Goal: Use online tool/utility: Utilize a website feature to perform a specific function

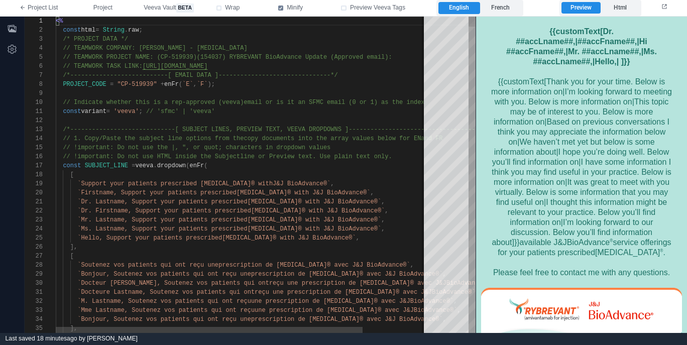
click at [208, 68] on span "[URL][DOMAIN_NAME]" at bounding box center [175, 66] width 65 height 7
click at [166, 56] on link "Follow link" at bounding box center [167, 54] width 32 height 7
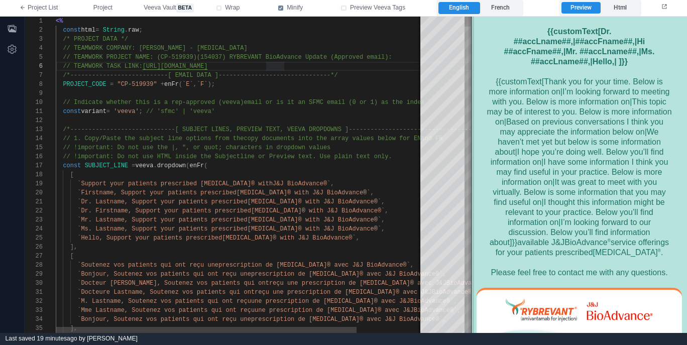
drag, startPoint x: 475, startPoint y: 131, endPoint x: 469, endPoint y: 132, distance: 6.0
click at [470, 132] on span at bounding box center [472, 175] width 6 height 316
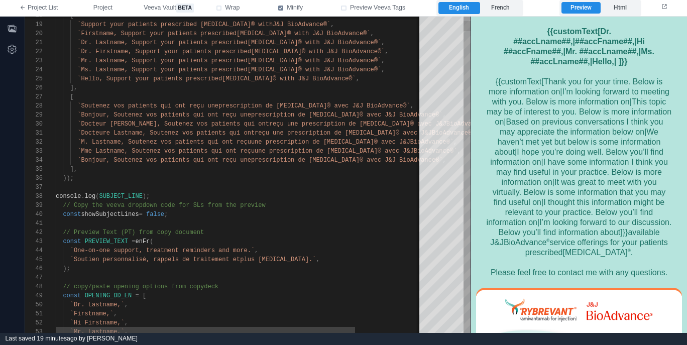
click at [234, 226] on div at bounding box center [281, 223] width 450 height 9
click at [159, 214] on span "false" at bounding box center [155, 214] width 18 height 7
click at [165, 218] on div "const showSubjectLines = false ;" at bounding box center [281, 214] width 450 height 9
click at [164, 214] on span "false" at bounding box center [155, 214] width 18 height 7
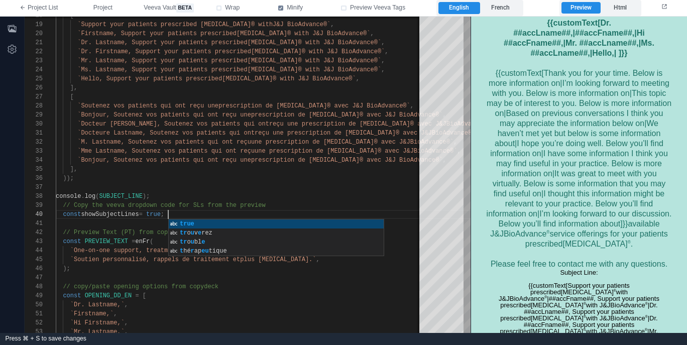
scroll to position [64, 0]
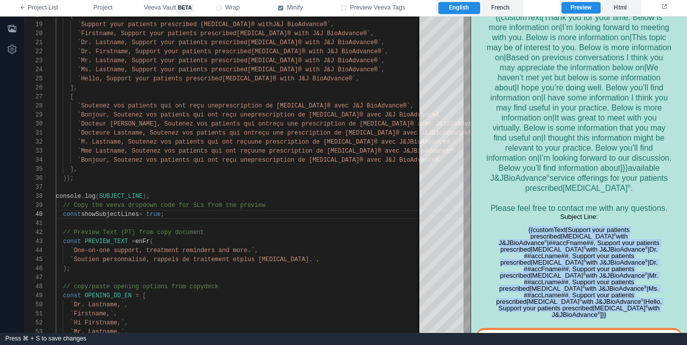
drag, startPoint x: 486, startPoint y: 230, endPoint x: 668, endPoint y: 294, distance: 192.7
click at [668, 294] on div "Subject Line: {{customText[Support your patients prescribed RYBREVANT ® with J&…" at bounding box center [579, 265] width 186 height 104
copy div "{{customText[Support your patients prescribed RYBREVANT ® with J&J BioAdvance ®…"
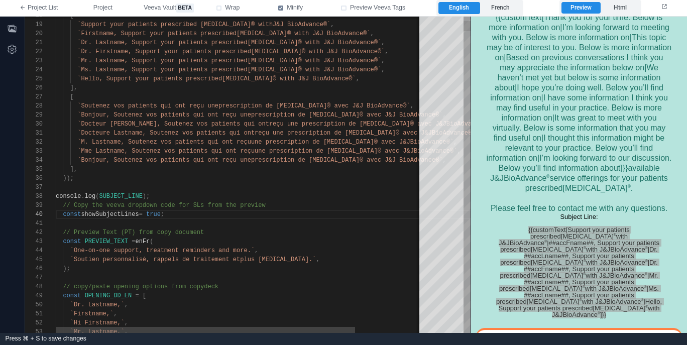
scroll to position [81, 116]
click at [228, 217] on div "const showSubjectLines = true ;" at bounding box center [281, 214] width 450 height 9
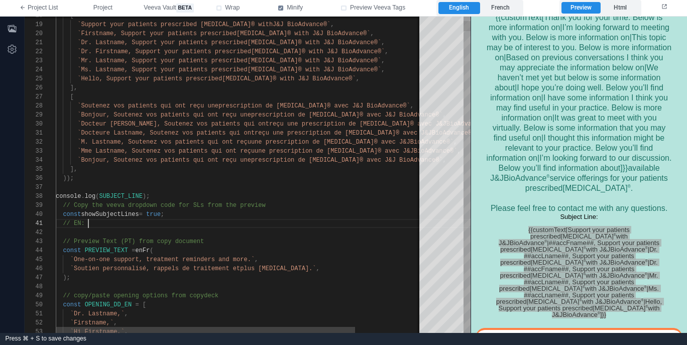
paste textarea "**********"
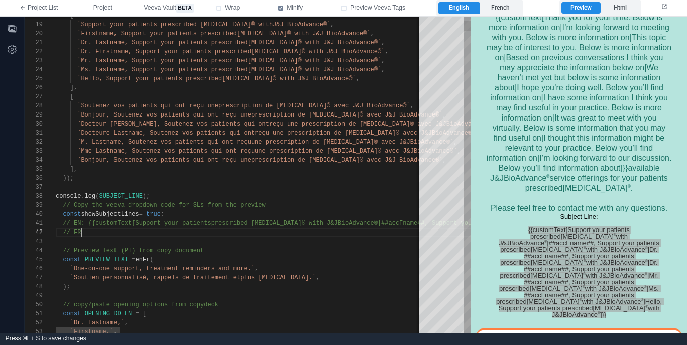
scroll to position [9, 33]
click at [507, 10] on label "French" at bounding box center [500, 8] width 41 height 12
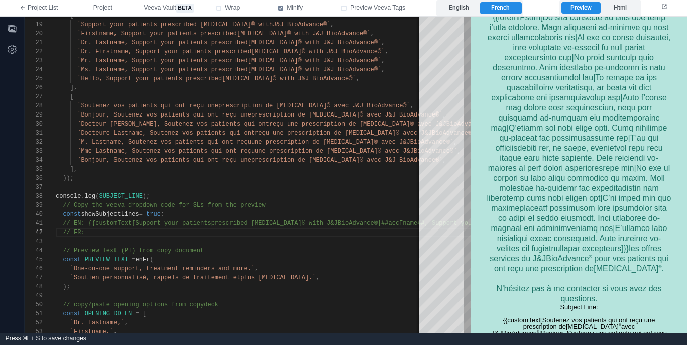
click at [514, 275] on div "les offres services du J&J BioAdvance ® ️ pour vos patients qui ont reçu une pr…" at bounding box center [579, 157] width 186 height 291
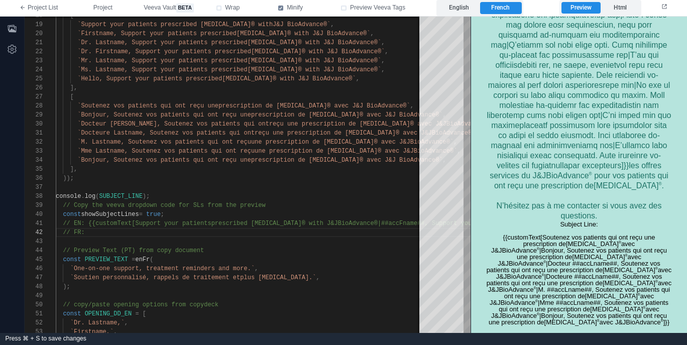
scroll to position [174, 0]
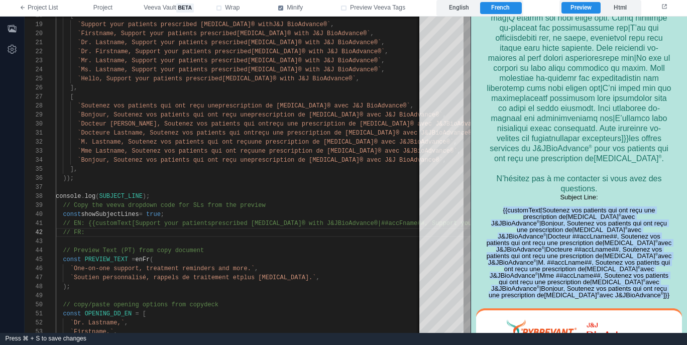
copy div "{{customText[Soutenez vos patients qui ont reçu une prescription de RYBREVANT ®…"
drag, startPoint x: 501, startPoint y: 207, endPoint x: 645, endPoint y: 295, distance: 168.4
click at [645, 295] on div "Subject Line: {{customText[Soutenez vos patients qui ont reçu une prescription …" at bounding box center [579, 245] width 186 height 104
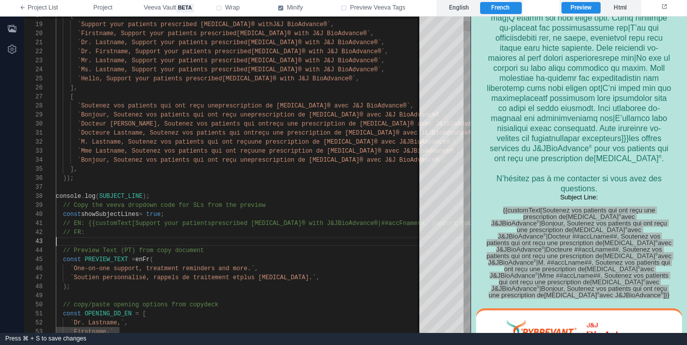
paste textarea "*"
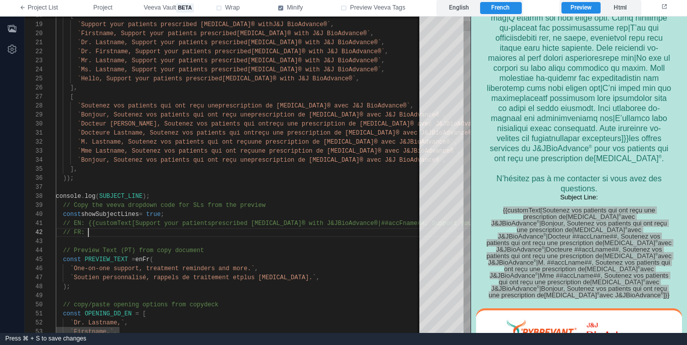
scroll to position [0, 1813]
click at [161, 213] on span "true" at bounding box center [153, 214] width 15 height 7
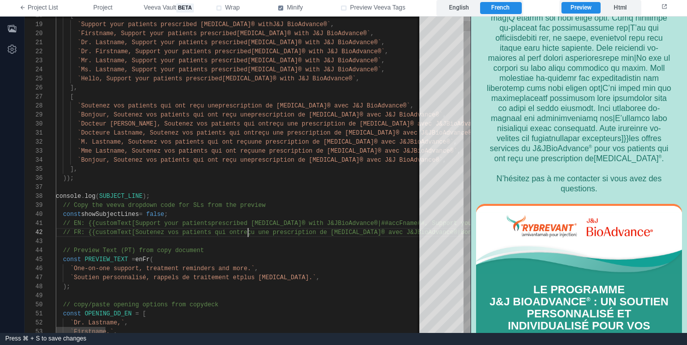
scroll to position [9, 192]
click at [249, 231] on span "reçu une prescription de RYBREVANT® avec J&J" at bounding box center [328, 232] width 177 height 7
click at [144, 234] on span "// FR: {{customText[Soutenez vos patients qui ont" at bounding box center [151, 232] width 177 height 7
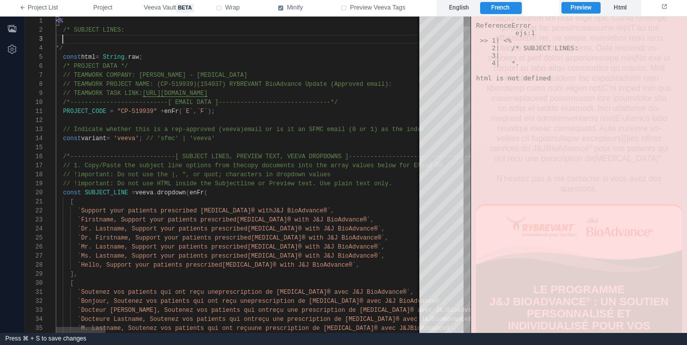
scroll to position [18, 7]
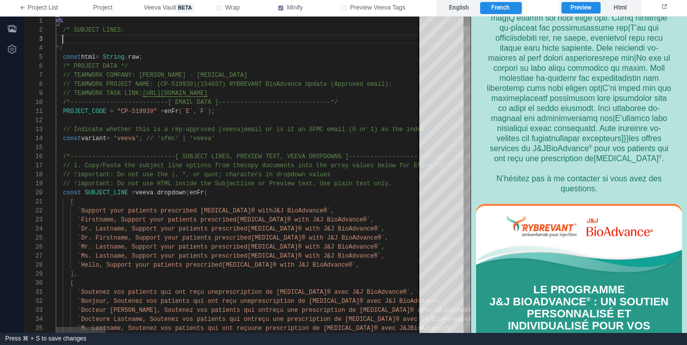
paste textarea "**********"
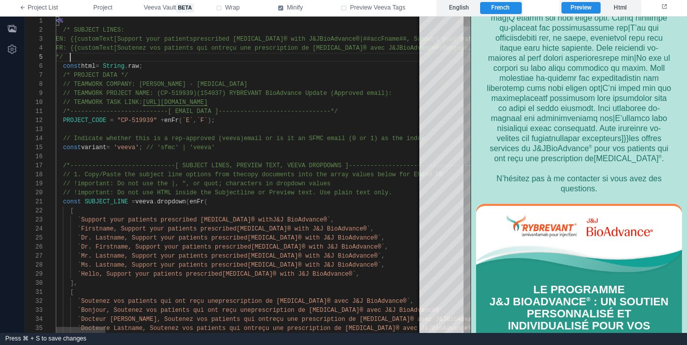
scroll to position [9, 15]
click at [538, 185] on div "les offres services du J&J BioAdvance ® ️ pour vos patients qui ont reçu une pr…" at bounding box center [579, 47] width 186 height 291
click at [462, 7] on label "English" at bounding box center [458, 8] width 41 height 12
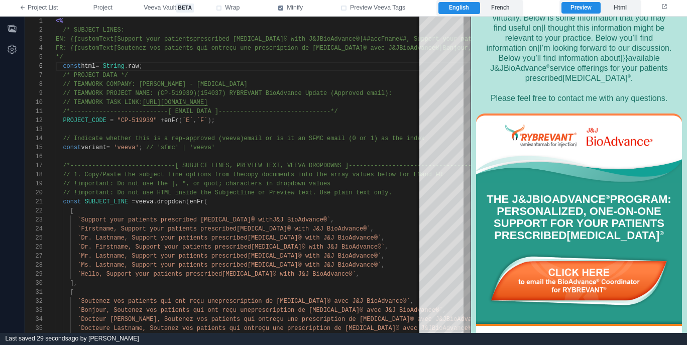
scroll to position [0, 0]
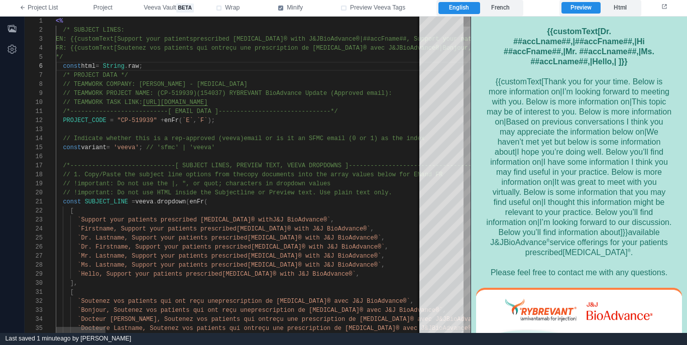
click at [77, 38] on div "22 23 24 25 26 27 28 29 30 31 32 33 34 35 1 6 7 8 9 10 11 12 13 14 15 16 17 18 …" at bounding box center [248, 175] width 446 height 316
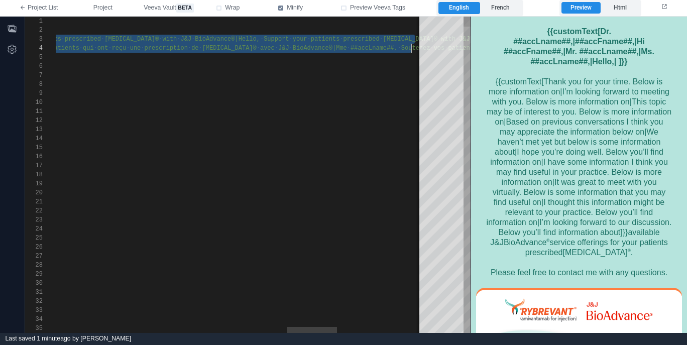
scroll to position [18, 2642]
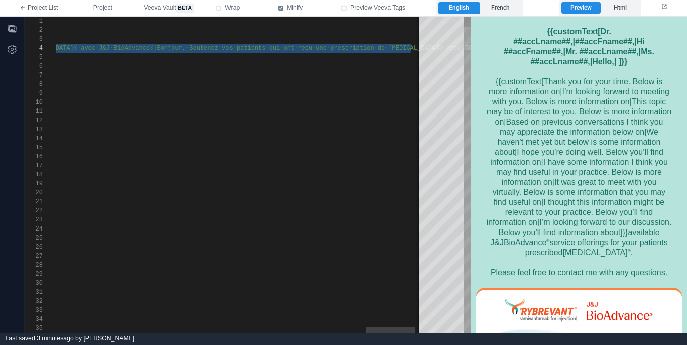
type textarea "**********"
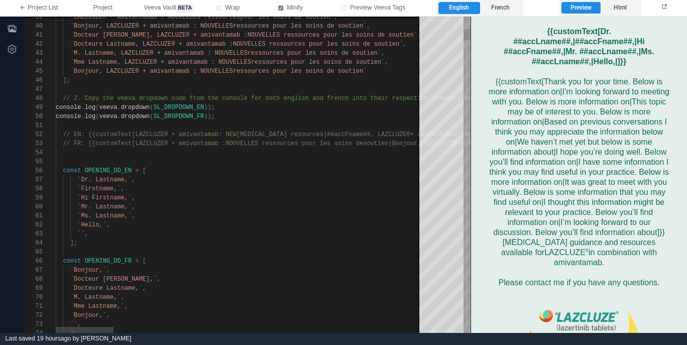
scroll to position [9, 33]
drag, startPoint x: 89, startPoint y: 133, endPoint x: 136, endPoint y: 145, distance: 48.1
click at [89, 133] on span "// EN: {{customText[LAZCLUZE® + amivantamab: NEW" at bounding box center [150, 134] width 174 height 7
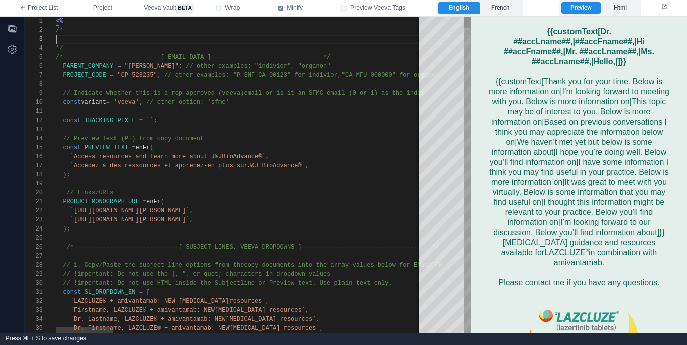
scroll to position [18, 0]
paste textarea "**********"
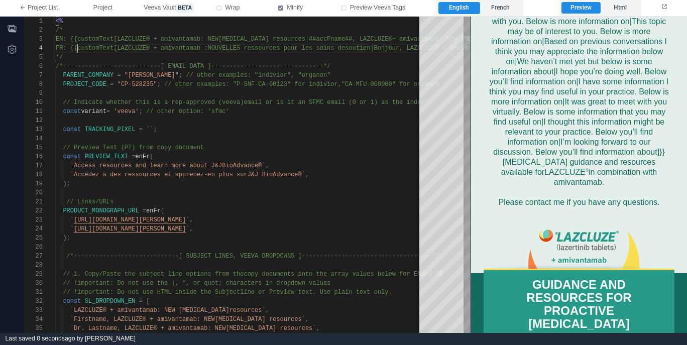
scroll to position [81, 0]
type textarea "**********"
